Goal: Transaction & Acquisition: Purchase product/service

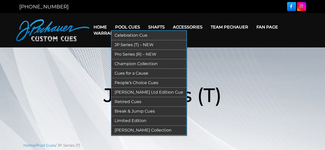
click at [125, 55] on link "Pro Series (R) – NEW" at bounding box center [149, 55] width 75 height 10
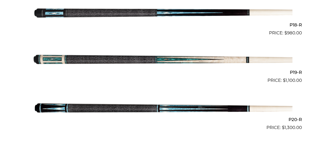
scroll to position [979, 0]
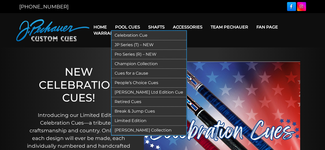
click at [129, 120] on link "Limited Edition" at bounding box center [149, 121] width 75 height 10
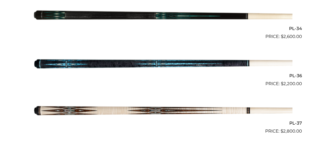
scroll to position [464, 0]
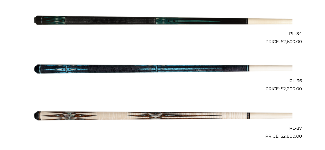
click at [163, 64] on img at bounding box center [163, 68] width 260 height 43
